Goal: Find specific page/section: Find specific page/section

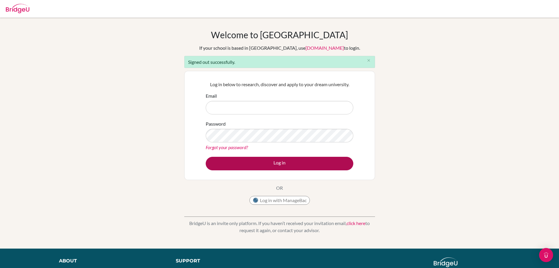
type input "[EMAIL_ADDRESS][DOMAIN_NAME]"
click at [345, 162] on button "Log in" at bounding box center [280, 164] width 148 height 14
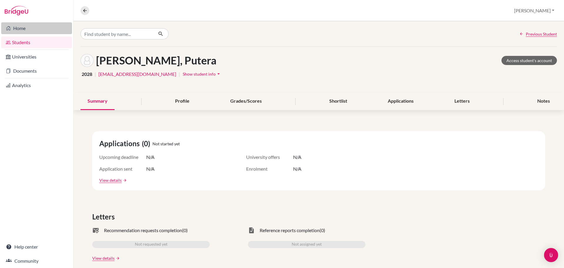
click at [43, 27] on link "Home" at bounding box center [36, 28] width 71 height 12
